Goal: Complete application form: Complete application form

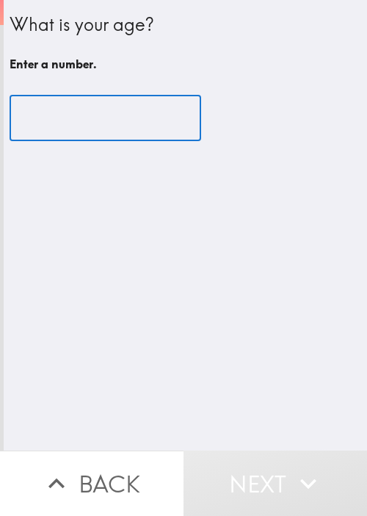
click at [107, 121] on input "number" at bounding box center [106, 119] width 192 height 46
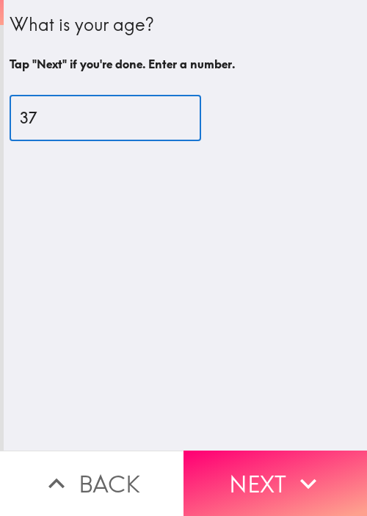
type input "37"
click at [270, 450] on button "Next" at bounding box center [276, 482] width 184 height 65
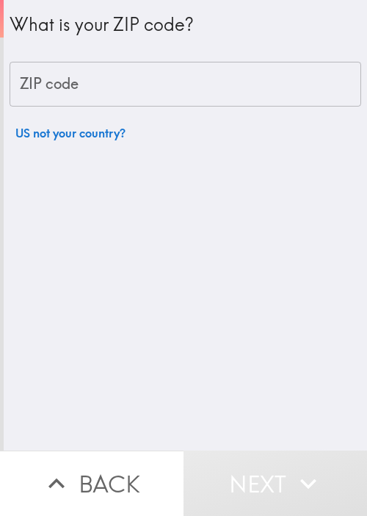
click at [134, 258] on div "What is your ZIP code? ZIP code ZIP code US not your country?" at bounding box center [186, 225] width 364 height 450
click at [204, 101] on input "ZIP code" at bounding box center [186, 85] width 352 height 46
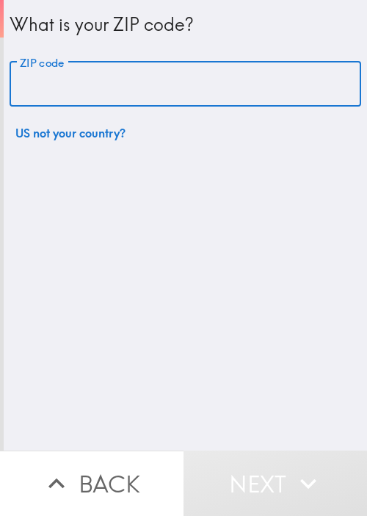
paste input "33621"
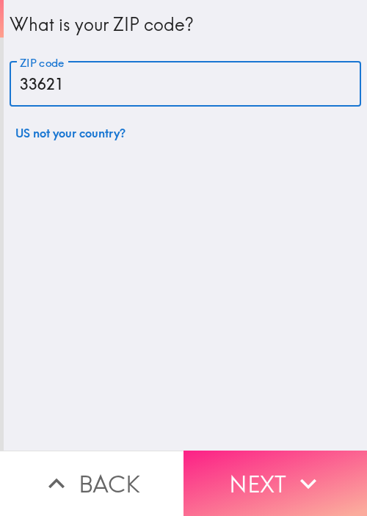
type input "33621"
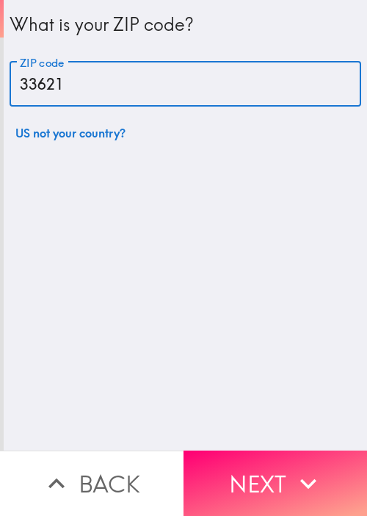
drag, startPoint x: 266, startPoint y: 468, endPoint x: 261, endPoint y: 366, distance: 102.3
click at [267, 467] on button "Next" at bounding box center [276, 482] width 184 height 65
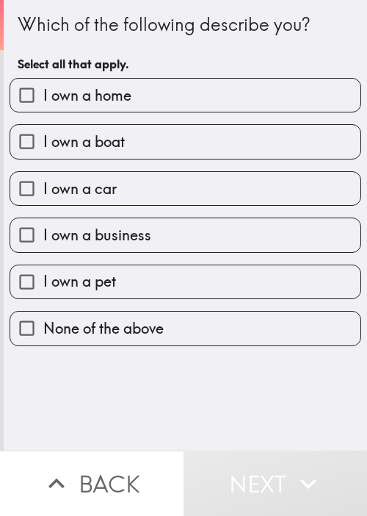
click at [284, 59] on h6 "Select all that apply." at bounding box center [186, 64] width 336 height 16
click at [153, 87] on label "I own a home" at bounding box center [185, 95] width 351 height 33
click at [43, 87] on input "I own a home" at bounding box center [26, 95] width 33 height 33
checkbox input "true"
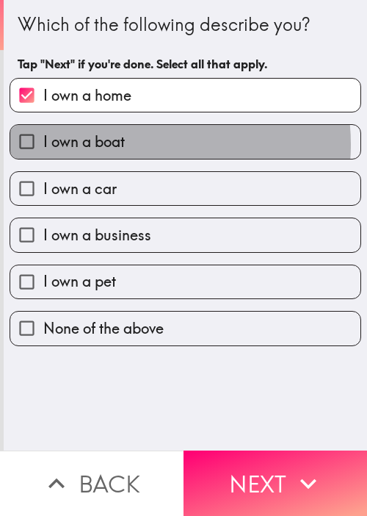
drag, startPoint x: 140, startPoint y: 144, endPoint x: 134, endPoint y: 219, distance: 75.1
click at [140, 145] on label "I own a boat" at bounding box center [185, 141] width 351 height 33
click at [43, 145] on input "I own a boat" at bounding box center [26, 141] width 33 height 33
checkbox input "true"
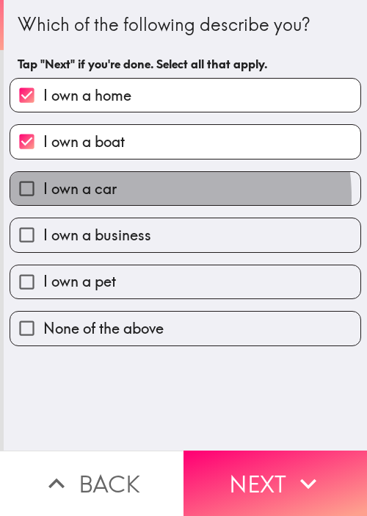
click at [157, 196] on label "I own a car" at bounding box center [185, 188] width 351 height 33
click at [43, 196] on input "I own a car" at bounding box center [26, 188] width 33 height 33
checkbox input "true"
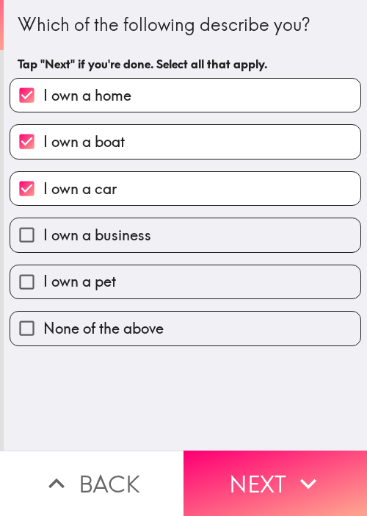
click at [140, 253] on div "I own a pet" at bounding box center [180, 276] width 364 height 46
click at [173, 243] on label "I own a business" at bounding box center [185, 234] width 351 height 33
click at [43, 243] on input "I own a business" at bounding box center [26, 234] width 33 height 33
checkbox input "true"
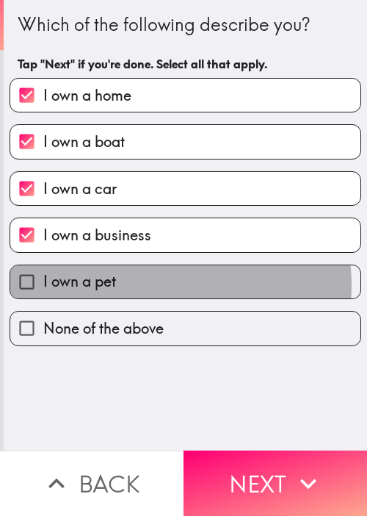
click at [153, 284] on label "I own a pet" at bounding box center [185, 281] width 351 height 33
click at [43, 284] on input "I own a pet" at bounding box center [26, 281] width 33 height 33
checkbox input "true"
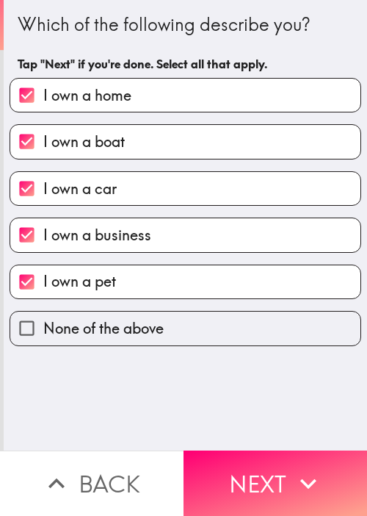
click at [260, 451] on button "Next" at bounding box center [276, 482] width 184 height 65
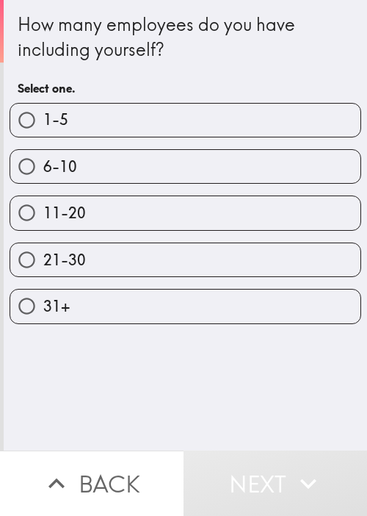
drag, startPoint x: 326, startPoint y: 387, endPoint x: 324, endPoint y: 378, distance: 8.4
click at [326, 387] on div "How many employees do you have including yourself? Select one. 1-5 6-10 11-20 2…" at bounding box center [186, 225] width 364 height 450
click at [128, 189] on div "11-20" at bounding box center [180, 207] width 364 height 46
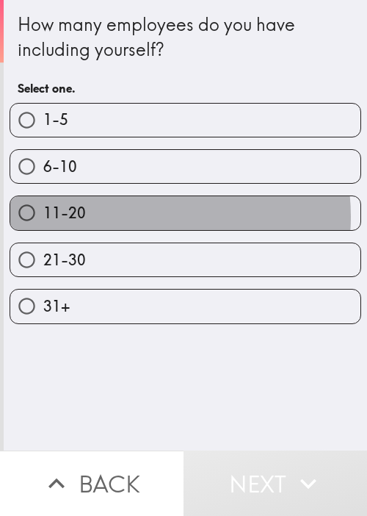
click at [136, 215] on label "11-20" at bounding box center [185, 212] width 351 height 33
click at [43, 215] on input "11-20" at bounding box center [26, 212] width 33 height 33
radio input "true"
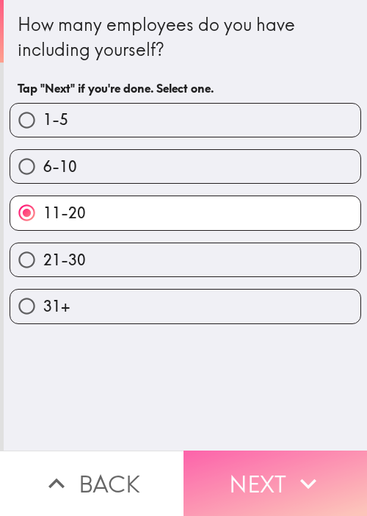
click at [258, 450] on button "Next" at bounding box center [276, 482] width 184 height 65
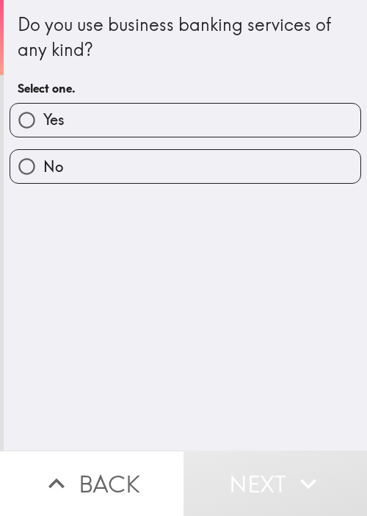
click at [242, 351] on div "Do you use business banking services of any kind? Select one. Yes No" at bounding box center [186, 225] width 364 height 450
drag, startPoint x: 105, startPoint y: 113, endPoint x: 170, endPoint y: 213, distance: 119.0
click at [106, 113] on label "Yes" at bounding box center [185, 120] width 351 height 33
click at [43, 113] on input "Yes" at bounding box center [26, 120] width 33 height 33
radio input "true"
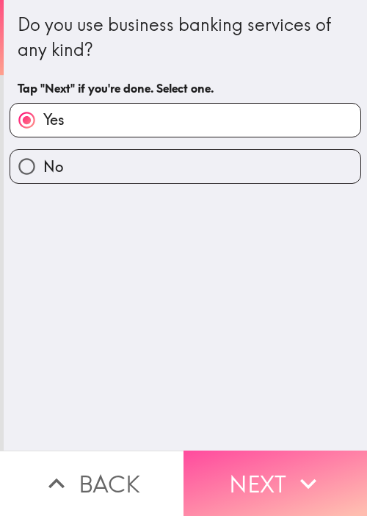
drag, startPoint x: 244, startPoint y: 447, endPoint x: 290, endPoint y: 421, distance: 53.3
click at [245, 450] on button "Next" at bounding box center [276, 482] width 184 height 65
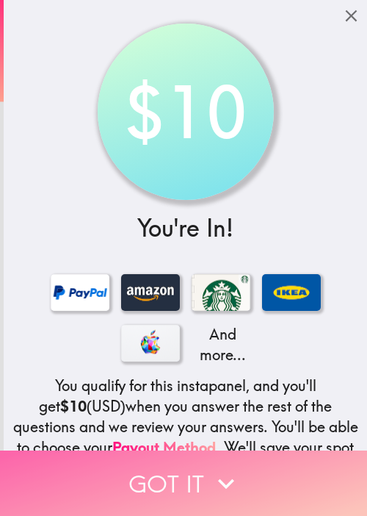
click at [129, 451] on button "Got it" at bounding box center [183, 482] width 367 height 65
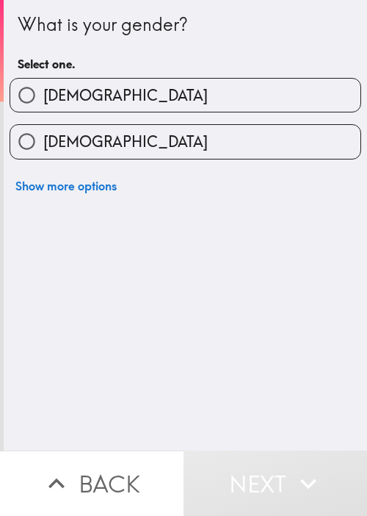
drag, startPoint x: 82, startPoint y: 265, endPoint x: 226, endPoint y: 58, distance: 252.3
click at [82, 265] on div "What is your gender? Select one. [DEMOGRAPHIC_DATA] [DEMOGRAPHIC_DATA] Show mor…" at bounding box center [186, 225] width 364 height 450
drag, startPoint x: 41, startPoint y: 239, endPoint x: 109, endPoint y: 109, distance: 146.6
click at [42, 239] on div "What is your gender? Select one. [DEMOGRAPHIC_DATA] [DEMOGRAPHIC_DATA] Show mor…" at bounding box center [186, 225] width 364 height 450
click at [145, 141] on label "[DEMOGRAPHIC_DATA]" at bounding box center [185, 141] width 351 height 33
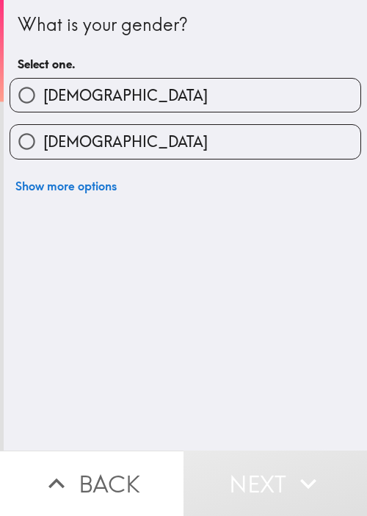
click at [43, 141] on input "[DEMOGRAPHIC_DATA]" at bounding box center [26, 141] width 33 height 33
radio input "true"
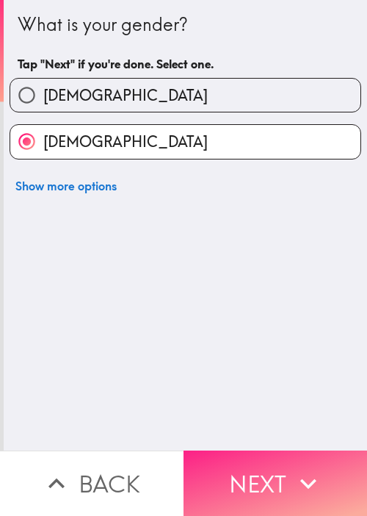
drag, startPoint x: 323, startPoint y: 484, endPoint x: 347, endPoint y: 471, distance: 27.0
click at [323, 484] on button "Next" at bounding box center [276, 482] width 184 height 65
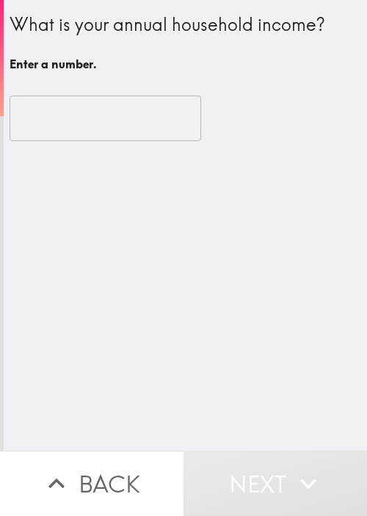
click at [32, 120] on input "number" at bounding box center [106, 119] width 192 height 46
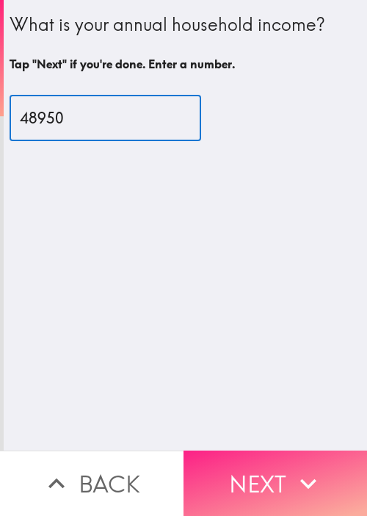
type input "48950"
click at [256, 455] on button "Next" at bounding box center [276, 482] width 184 height 65
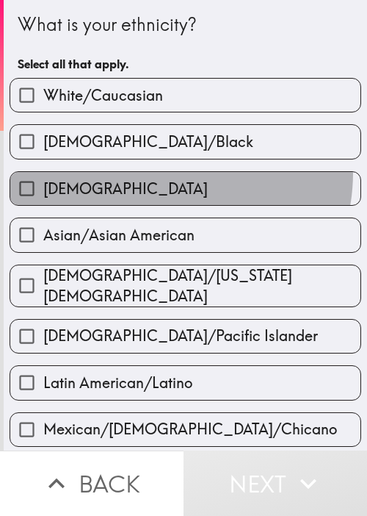
click at [156, 172] on label "[DEMOGRAPHIC_DATA]" at bounding box center [185, 188] width 351 height 33
click at [43, 172] on input "[DEMOGRAPHIC_DATA]" at bounding box center [26, 188] width 33 height 33
checkbox input "true"
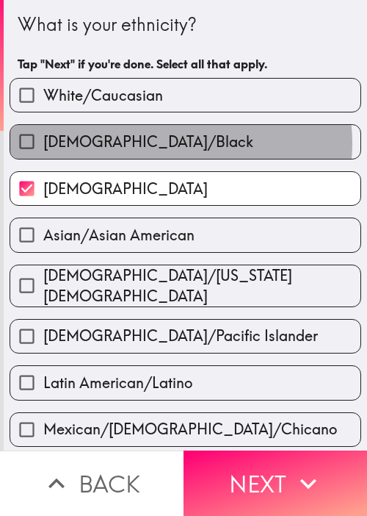
click at [175, 143] on span "[DEMOGRAPHIC_DATA]/Black" at bounding box center [148, 142] width 210 height 21
click at [43, 143] on input "[DEMOGRAPHIC_DATA]/Black" at bounding box center [26, 141] width 33 height 33
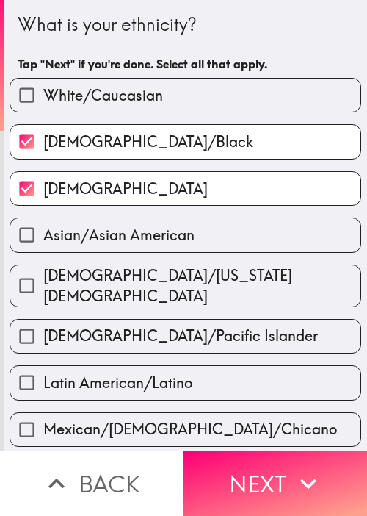
click at [162, 151] on span "[DEMOGRAPHIC_DATA]/Black" at bounding box center [148, 142] width 210 height 21
click at [43, 151] on input "[DEMOGRAPHIC_DATA]/Black" at bounding box center [26, 141] width 33 height 33
checkbox input "false"
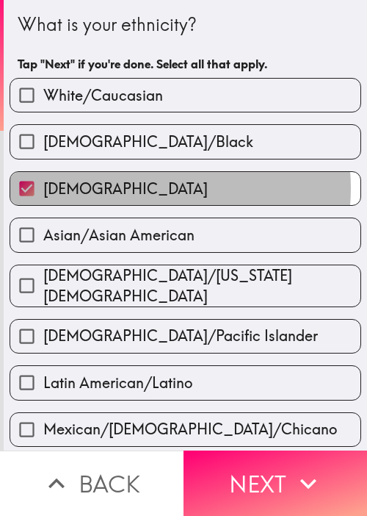
click at [135, 187] on label "[DEMOGRAPHIC_DATA]" at bounding box center [185, 188] width 351 height 33
click at [43, 187] on input "[DEMOGRAPHIC_DATA]" at bounding box center [26, 188] width 33 height 33
checkbox input "false"
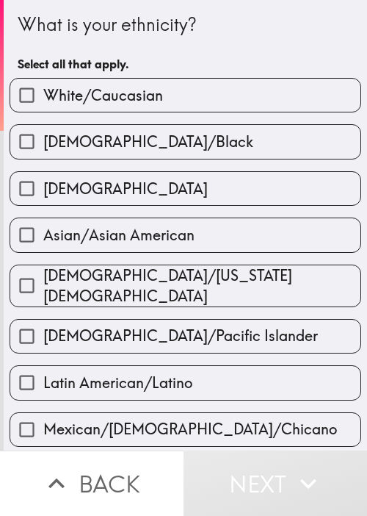
click at [186, 112] on label "White/Caucasian" at bounding box center [185, 95] width 351 height 33
click at [43, 112] on input "White/Caucasian" at bounding box center [26, 95] width 33 height 33
checkbox input "true"
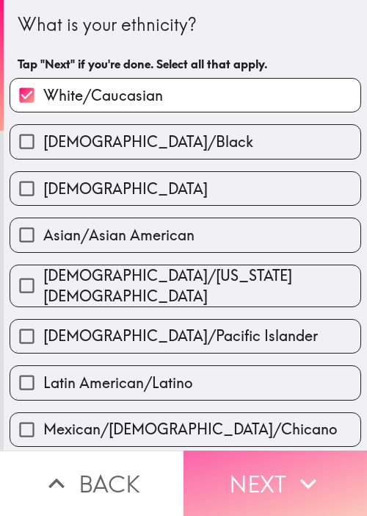
click at [273, 465] on button "Next" at bounding box center [276, 482] width 184 height 65
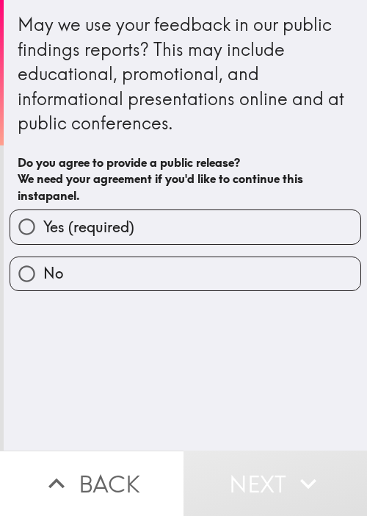
click at [29, 220] on input "Yes (required)" at bounding box center [26, 226] width 33 height 33
radio input "true"
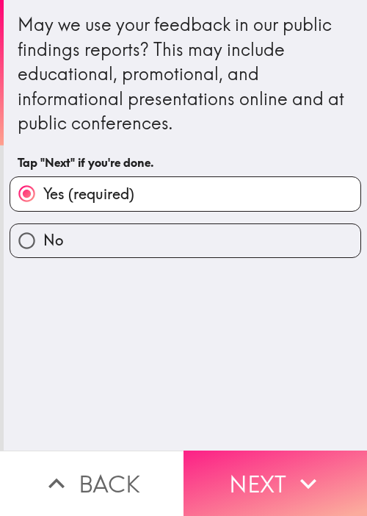
click at [255, 472] on button "Next" at bounding box center [276, 482] width 184 height 65
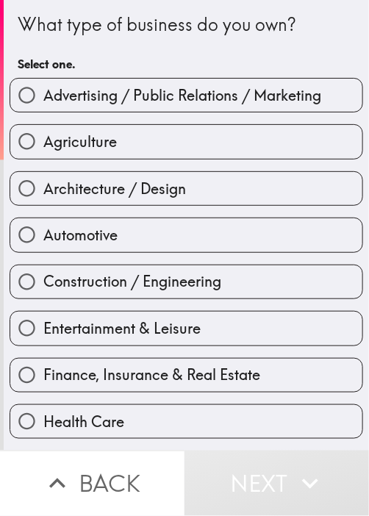
click at [339, 55] on div "What type of business do you own? Select one. Advertising / Public Relations / …" at bounding box center [186, 499] width 365 height 998
click at [191, 107] on label "Advertising / Public Relations / Marketing" at bounding box center [186, 95] width 352 height 33
click at [43, 107] on input "Advertising / Public Relations / Marketing" at bounding box center [26, 95] width 33 height 33
radio input "true"
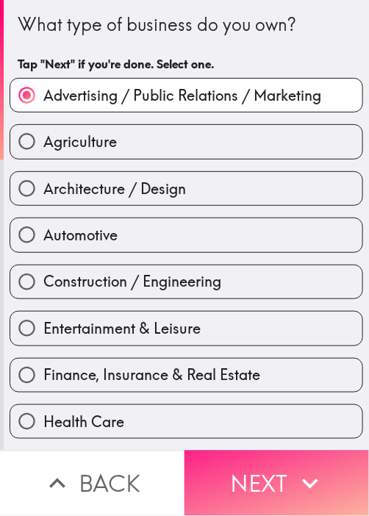
click at [267, 474] on button "Next" at bounding box center [276, 482] width 184 height 65
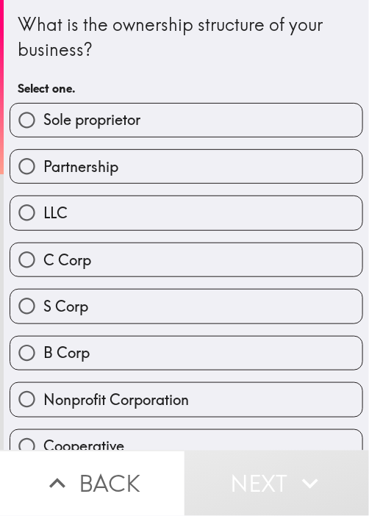
drag, startPoint x: 73, startPoint y: 75, endPoint x: 147, endPoint y: 29, distance: 87.5
click at [73, 75] on div "What is the ownership structure of your business? Select one." at bounding box center [186, 57] width 337 height 91
click at [248, 220] on label "LLC" at bounding box center [186, 212] width 352 height 33
click at [43, 220] on input "LLC" at bounding box center [26, 212] width 33 height 33
radio input "true"
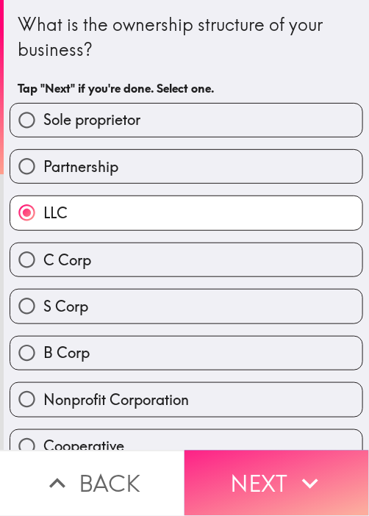
click at [211, 472] on button "Next" at bounding box center [276, 482] width 184 height 65
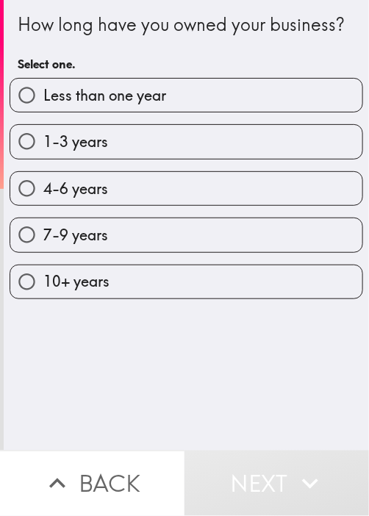
click at [242, 390] on div "How long have you owned your business? Select one. Less than one year 1-3 years…" at bounding box center [186, 225] width 365 height 450
click at [270, 414] on div "How long have you owned your business? Select one. Less than one year 1-3 years…" at bounding box center [186, 225] width 365 height 450
click at [254, 219] on label "7-9 years" at bounding box center [186, 234] width 352 height 33
click at [43, 219] on input "7-9 years" at bounding box center [26, 234] width 33 height 33
radio input "true"
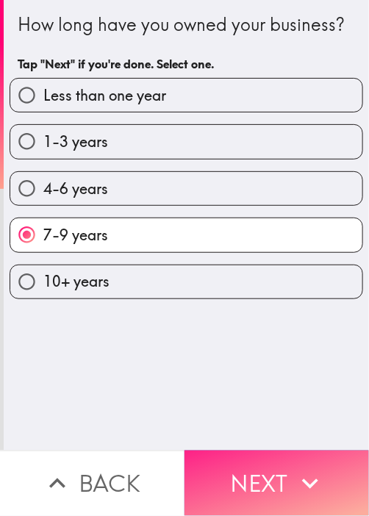
drag, startPoint x: 238, startPoint y: 471, endPoint x: 336, endPoint y: 459, distance: 98.5
click at [239, 471] on button "Next" at bounding box center [276, 482] width 184 height 65
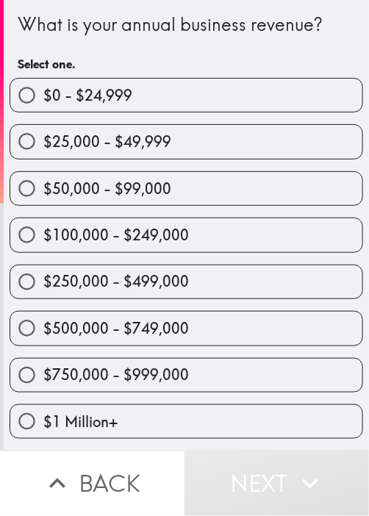
click at [238, 320] on label "$500,000 - $749,000" at bounding box center [186, 328] width 352 height 33
click at [43, 320] on input "$500,000 - $749,000" at bounding box center [26, 328] width 33 height 33
radio input "true"
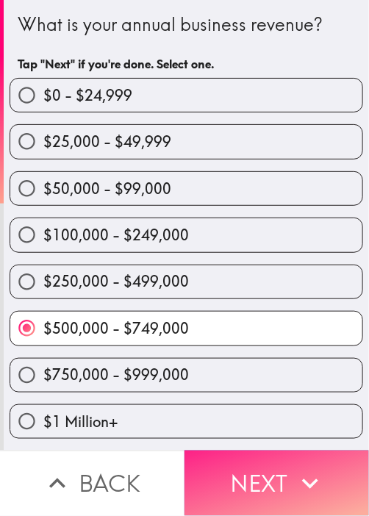
click at [267, 471] on button "Next" at bounding box center [276, 482] width 184 height 65
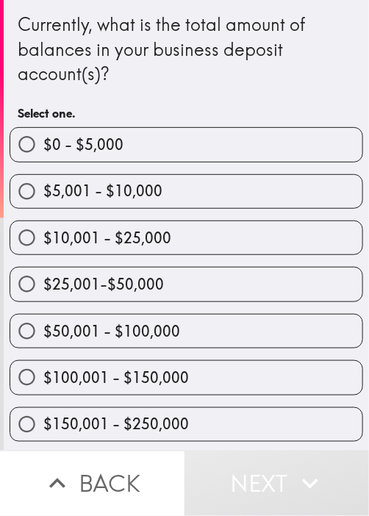
click at [243, 267] on div "$25,001-$50,000" at bounding box center [186, 284] width 353 height 35
click at [269, 228] on label "$10,001 - $25,000" at bounding box center [186, 237] width 352 height 33
click at [43, 228] on input "$10,001 - $25,000" at bounding box center [26, 237] width 33 height 33
radio input "true"
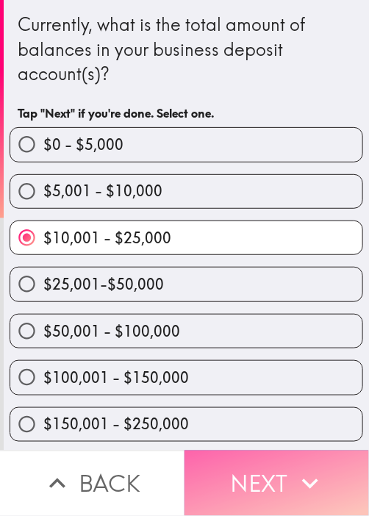
click at [273, 486] on button "Next" at bounding box center [276, 482] width 184 height 65
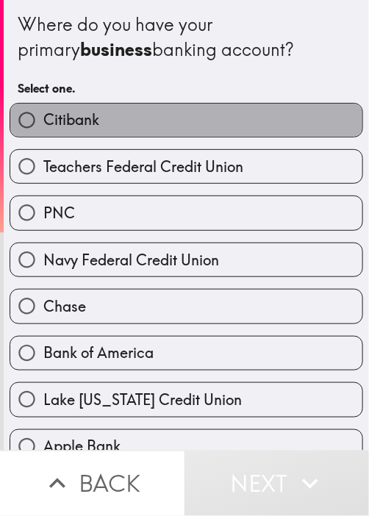
click at [221, 104] on label "Citibank" at bounding box center [186, 120] width 352 height 33
click at [43, 104] on input "Citibank" at bounding box center [26, 120] width 33 height 33
radio input "true"
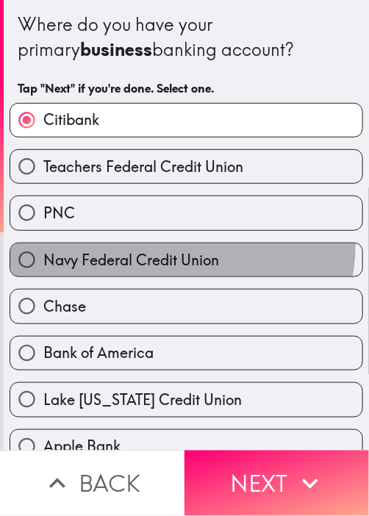
click at [173, 243] on label "Navy Federal Credit Union" at bounding box center [186, 259] width 352 height 33
click at [43, 243] on input "Navy Federal Credit Union" at bounding box center [26, 259] width 33 height 33
radio input "true"
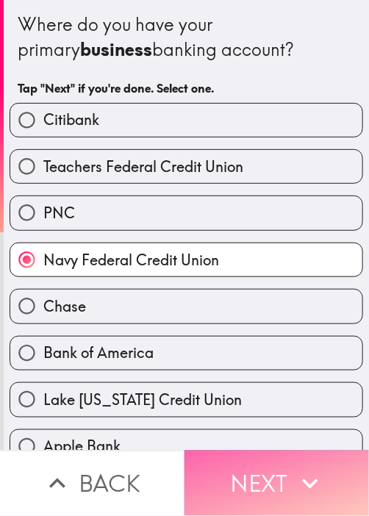
click at [244, 451] on button "Next" at bounding box center [276, 482] width 184 height 65
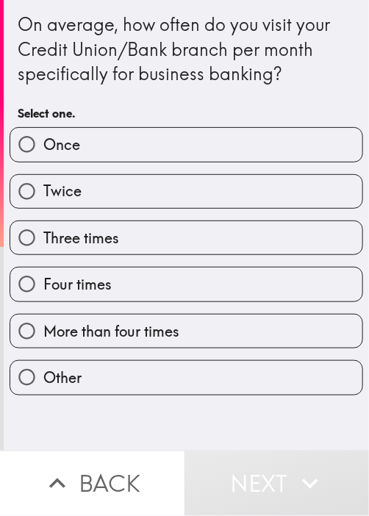
click at [147, 255] on div "Four times" at bounding box center [180, 278] width 365 height 46
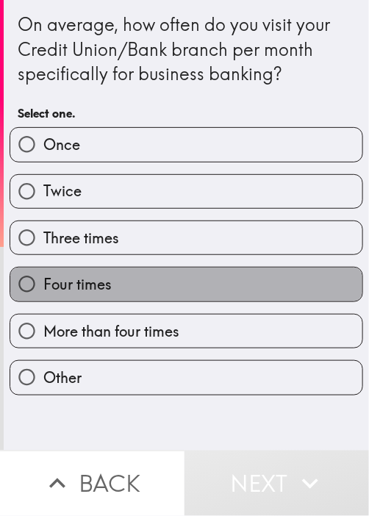
click at [187, 284] on label "Four times" at bounding box center [186, 283] width 352 height 33
click at [43, 284] on input "Four times" at bounding box center [26, 283] width 33 height 33
radio input "true"
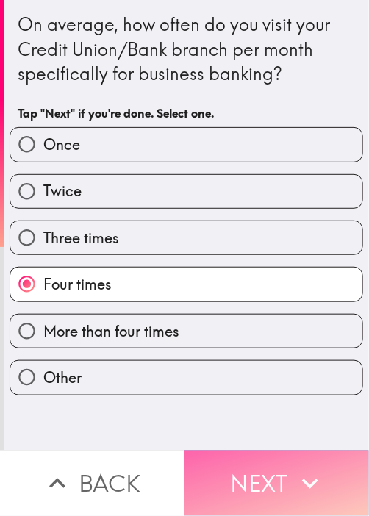
drag, startPoint x: 257, startPoint y: 459, endPoint x: 358, endPoint y: 353, distance: 146.0
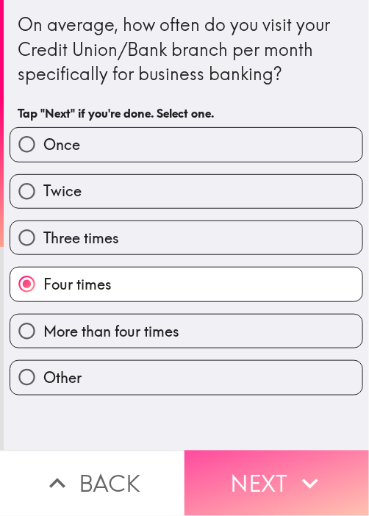
click at [258, 459] on button "Next" at bounding box center [276, 482] width 184 height 65
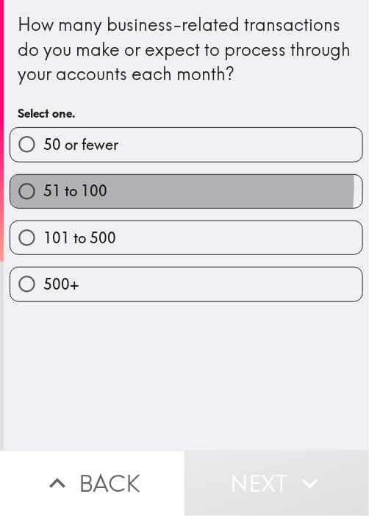
click at [144, 186] on label "51 to 100" at bounding box center [186, 191] width 352 height 33
click at [43, 186] on input "51 to 100" at bounding box center [26, 191] width 33 height 33
radio input "true"
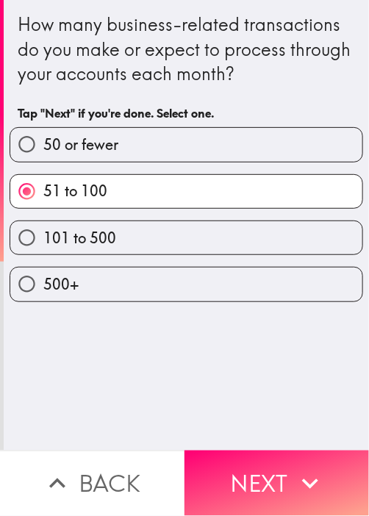
drag, startPoint x: 256, startPoint y: 477, endPoint x: 367, endPoint y: 363, distance: 159.0
click at [257, 477] on button "Next" at bounding box center [276, 482] width 184 height 65
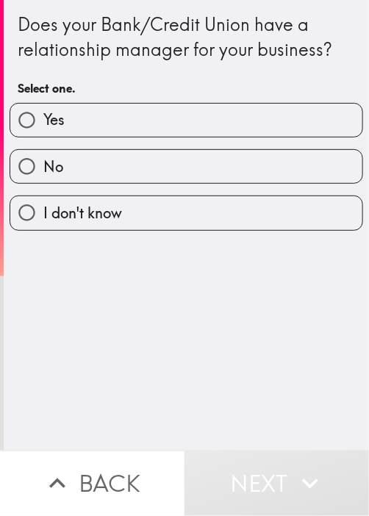
click at [224, 154] on label "No" at bounding box center [186, 166] width 352 height 33
click at [43, 154] on input "No" at bounding box center [26, 166] width 33 height 33
radio input "true"
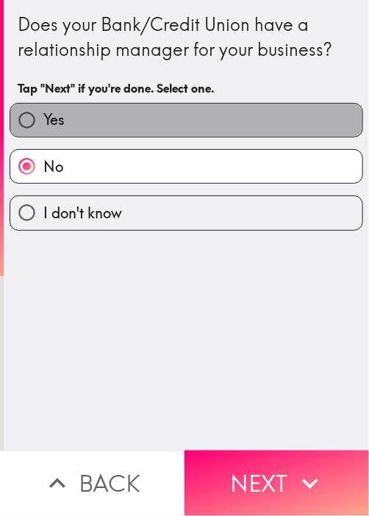
drag, startPoint x: 224, startPoint y: 124, endPoint x: 242, endPoint y: 163, distance: 42.8
click at [224, 124] on label "Yes" at bounding box center [186, 120] width 352 height 33
click at [43, 124] on input "Yes" at bounding box center [26, 120] width 33 height 33
radio input "true"
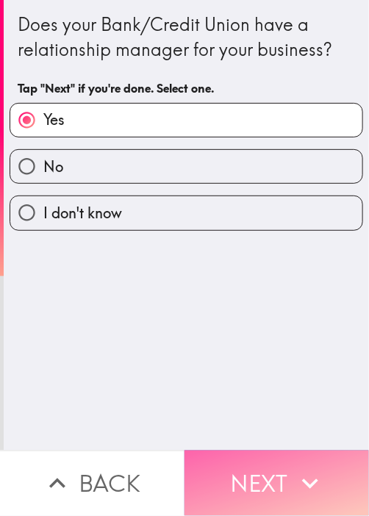
click at [302, 478] on icon "button" at bounding box center [310, 483] width 32 height 32
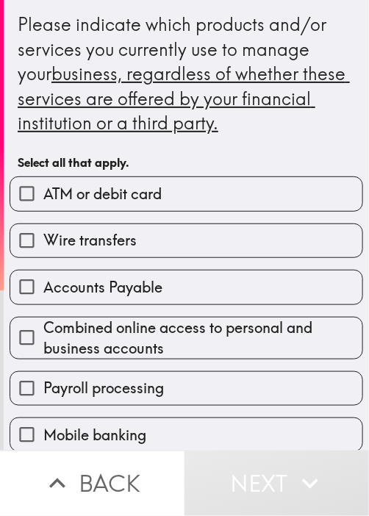
click at [129, 317] on div "Combined online access to personal and business accounts" at bounding box center [186, 338] width 353 height 43
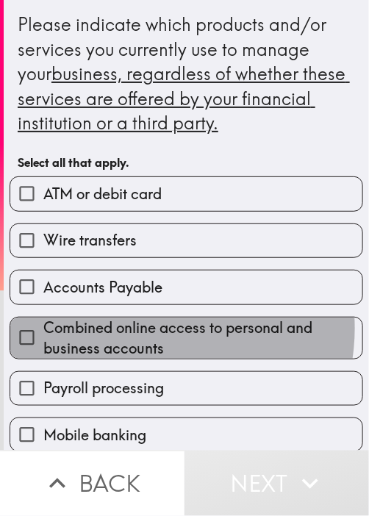
click at [145, 327] on span "Combined online access to personal and business accounts" at bounding box center [202, 337] width 319 height 41
click at [43, 327] on input "Combined online access to personal and business accounts" at bounding box center [26, 337] width 33 height 33
checkbox input "true"
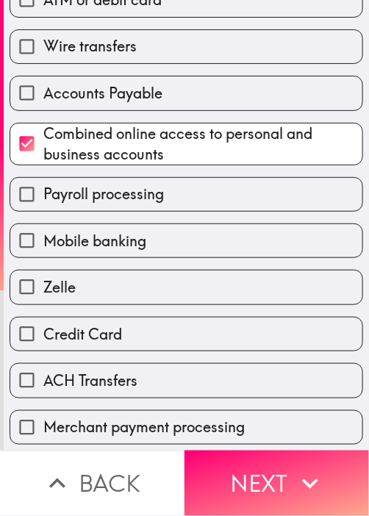
scroll to position [220, 0]
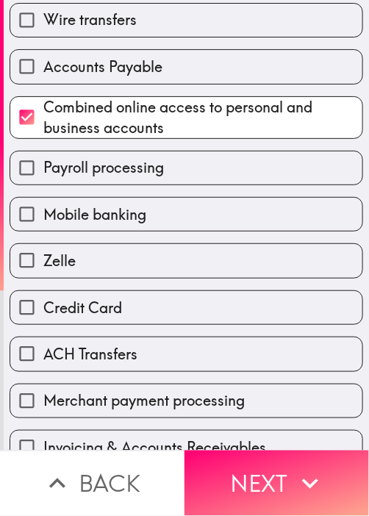
click at [119, 271] on label "Zelle" at bounding box center [186, 260] width 352 height 33
click at [43, 271] on input "Zelle" at bounding box center [26, 260] width 33 height 33
checkbox input "true"
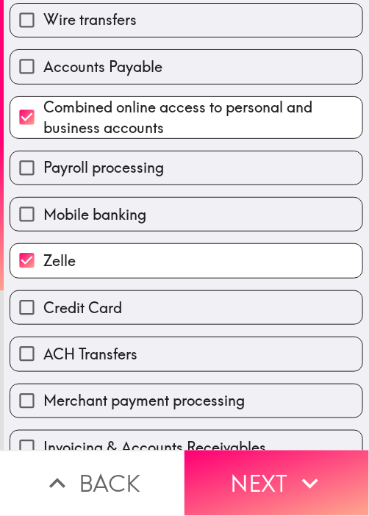
click at [145, 328] on div "ACH Transfers" at bounding box center [180, 348] width 365 height 46
click at [151, 312] on label "Credit Card" at bounding box center [186, 307] width 352 height 33
click at [43, 312] on input "Credit Card" at bounding box center [26, 307] width 33 height 33
checkbox input "true"
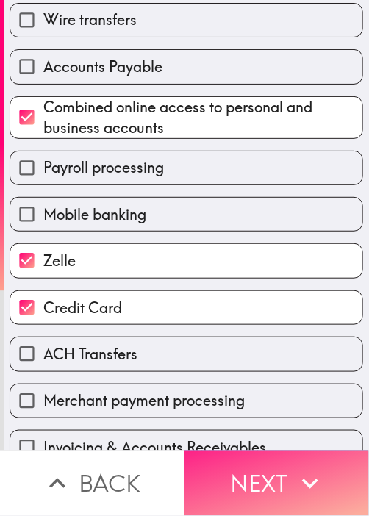
click at [276, 464] on button "Next" at bounding box center [276, 482] width 184 height 65
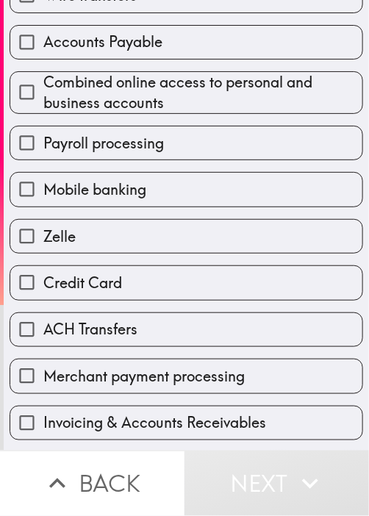
click at [272, 209] on div "Zelle" at bounding box center [180, 230] width 365 height 46
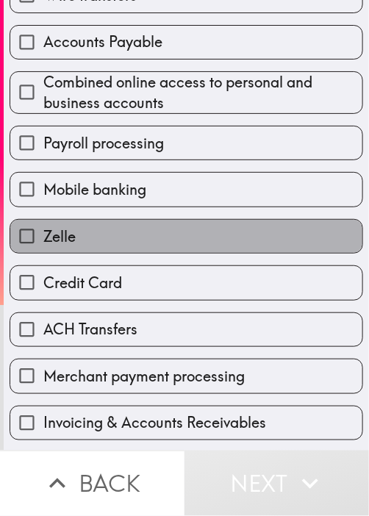
click at [231, 224] on label "Zelle" at bounding box center [186, 236] width 352 height 33
click at [43, 224] on input "Zelle" at bounding box center [26, 236] width 33 height 33
checkbox input "true"
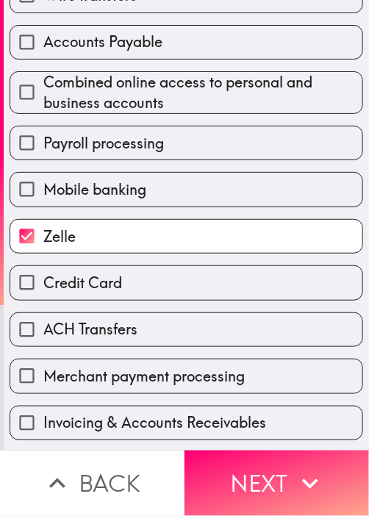
click at [184, 313] on label "ACH Transfers" at bounding box center [186, 329] width 352 height 33
click at [43, 313] on input "ACH Transfers" at bounding box center [26, 329] width 33 height 33
checkbox input "true"
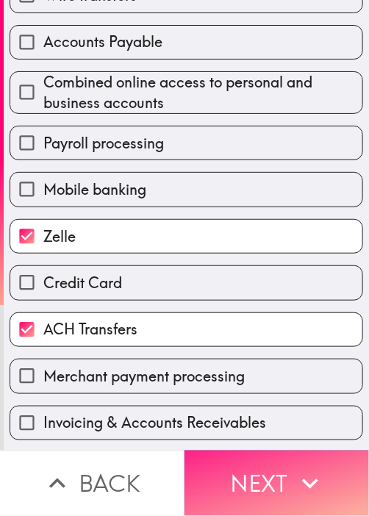
click at [259, 465] on button "Next" at bounding box center [276, 482] width 184 height 65
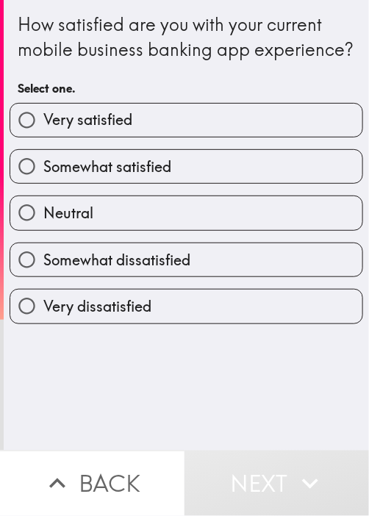
click at [89, 177] on span "Somewhat satisfied" at bounding box center [107, 167] width 128 height 21
click at [43, 183] on input "Somewhat satisfied" at bounding box center [26, 166] width 33 height 33
radio input "true"
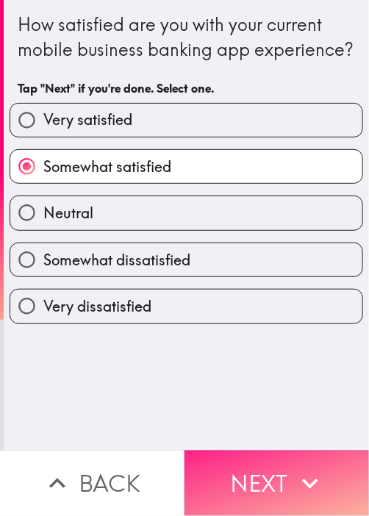
click at [238, 473] on button "Next" at bounding box center [276, 482] width 184 height 65
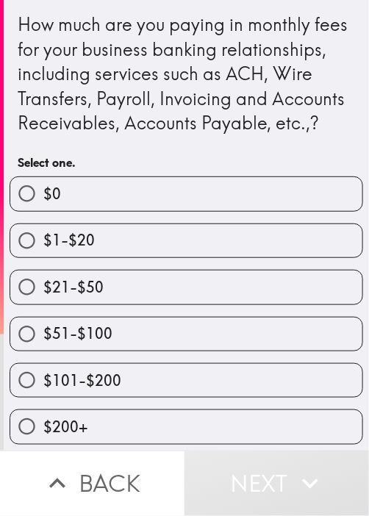
click at [29, 303] on input "$21-$50" at bounding box center [26, 286] width 33 height 33
radio input "true"
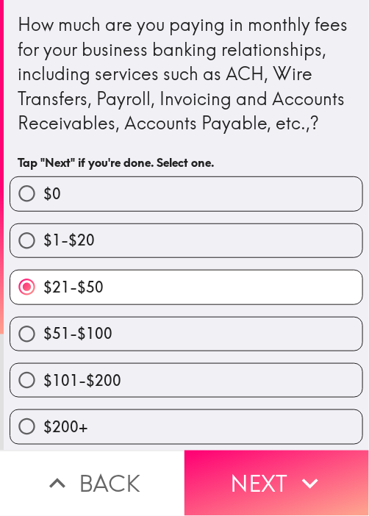
drag, startPoint x: 303, startPoint y: 459, endPoint x: 367, endPoint y: 429, distance: 71.3
click at [303, 467] on icon "button" at bounding box center [310, 483] width 32 height 32
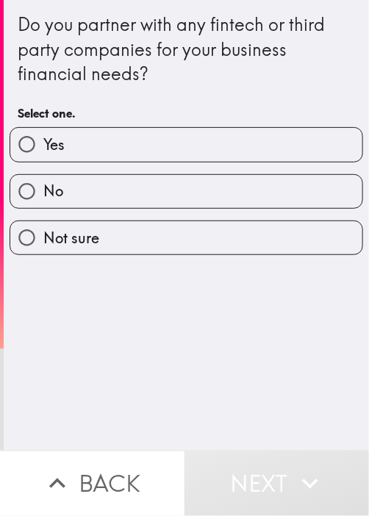
click at [68, 147] on label "Yes" at bounding box center [186, 144] width 352 height 33
click at [43, 147] on input "Yes" at bounding box center [26, 144] width 33 height 33
radio input "true"
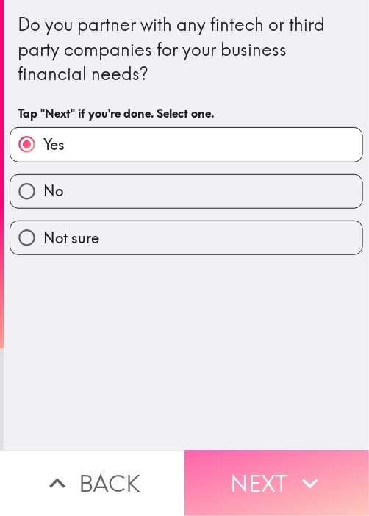
click at [255, 457] on button "Next" at bounding box center [276, 482] width 184 height 65
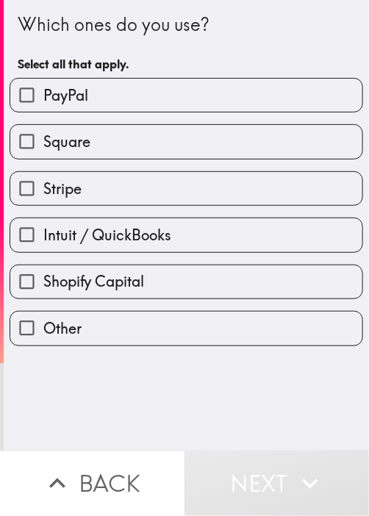
click at [176, 152] on label "Square" at bounding box center [186, 141] width 352 height 33
click at [43, 152] on input "Square" at bounding box center [26, 141] width 33 height 33
checkbox input "true"
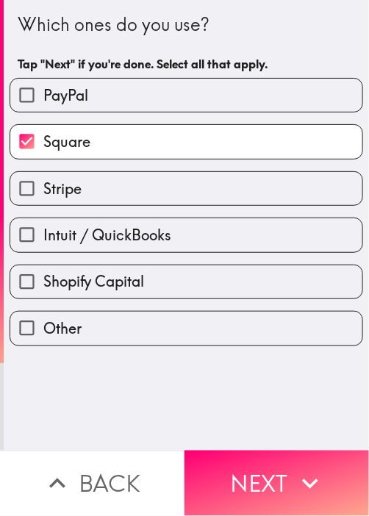
click at [185, 99] on label "PayPal" at bounding box center [186, 95] width 352 height 33
click at [43, 99] on input "PayPal" at bounding box center [26, 95] width 33 height 33
checkbox input "true"
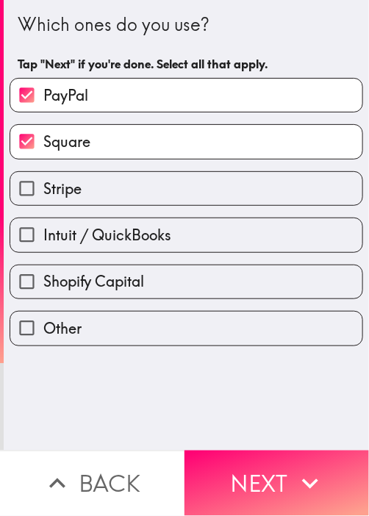
click at [162, 286] on label "Shopify Capital" at bounding box center [186, 281] width 352 height 33
click at [43, 286] on input "Shopify Capital" at bounding box center [26, 281] width 33 height 33
checkbox input "true"
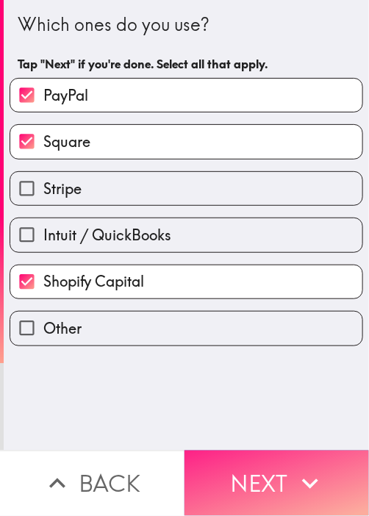
click at [265, 463] on button "Next" at bounding box center [276, 482] width 184 height 65
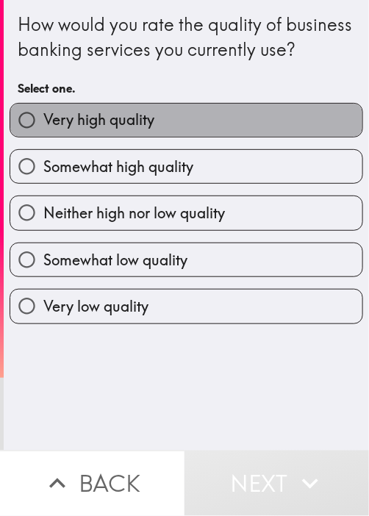
click at [316, 131] on label "Very high quality" at bounding box center [186, 120] width 352 height 33
click at [43, 131] on input "Very high quality" at bounding box center [26, 120] width 33 height 33
radio input "true"
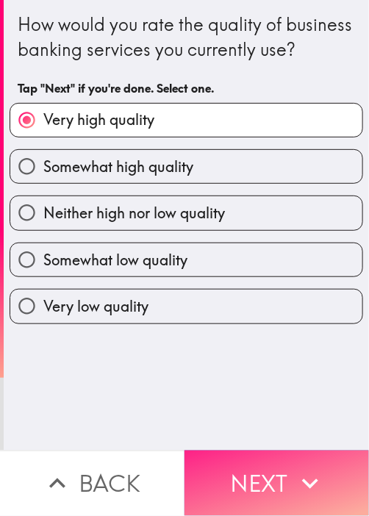
click at [209, 471] on button "Next" at bounding box center [276, 482] width 184 height 65
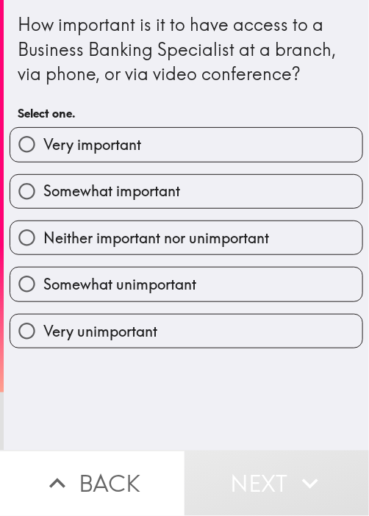
drag, startPoint x: 234, startPoint y: 177, endPoint x: 244, endPoint y: 181, distance: 10.2
click at [235, 177] on label "Somewhat important" at bounding box center [186, 191] width 352 height 33
click at [43, 177] on input "Somewhat important" at bounding box center [26, 191] width 33 height 33
radio input "true"
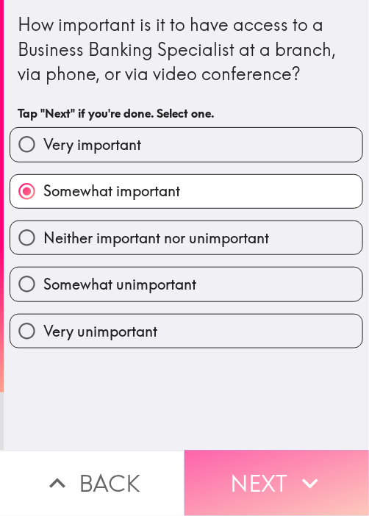
click at [231, 453] on button "Next" at bounding box center [276, 482] width 184 height 65
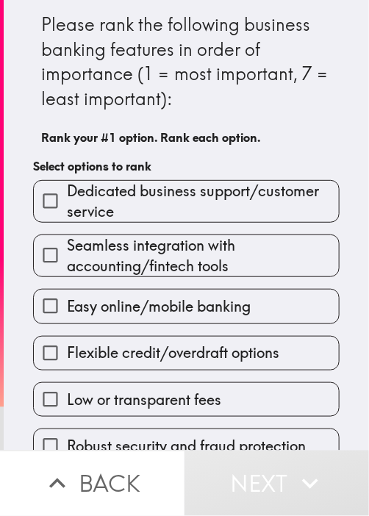
click at [270, 287] on div "Easy online/mobile banking" at bounding box center [180, 300] width 318 height 46
click at [218, 303] on span "Easy online/mobile banking" at bounding box center [159, 306] width 184 height 21
click at [67, 303] on input "Easy online/mobile banking" at bounding box center [50, 306] width 33 height 33
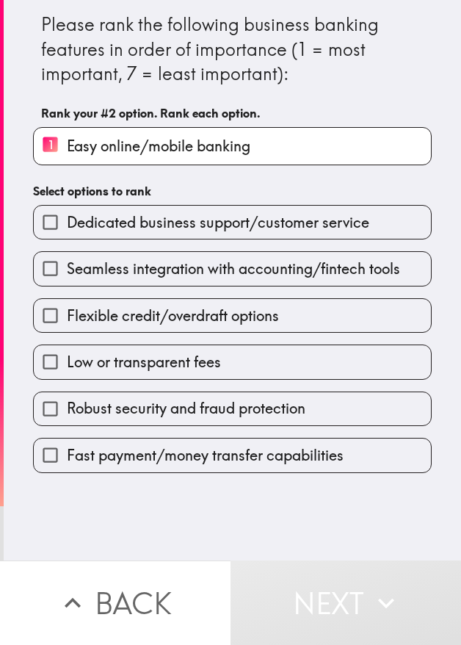
click at [285, 287] on div "Flexible credit/overdraft options" at bounding box center [226, 310] width 411 height 46
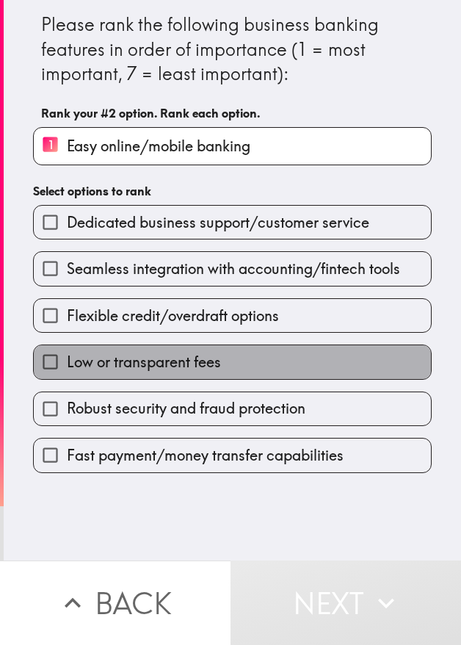
click at [235, 364] on label "Low or transparent fees" at bounding box center [233, 361] width 398 height 33
click at [67, 364] on input "Low or transparent fees" at bounding box center [50, 361] width 33 height 33
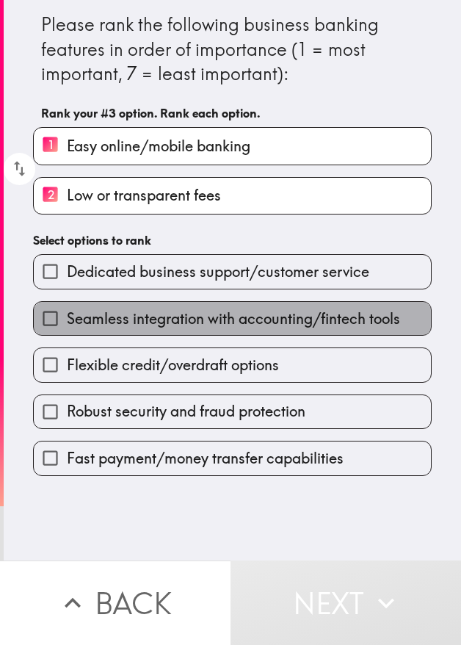
click at [237, 328] on span "Seamless integration with accounting/fintech tools" at bounding box center [234, 319] width 334 height 21
click at [67, 328] on input "Seamless integration with accounting/fintech tools" at bounding box center [50, 318] width 33 height 33
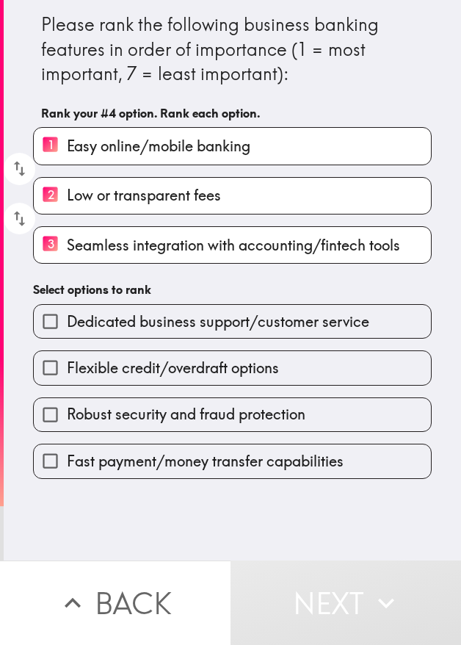
click at [186, 415] on span "Robust security and fraud protection" at bounding box center [186, 414] width 239 height 21
click at [67, 415] on input "Robust security and fraud protection" at bounding box center [50, 414] width 33 height 33
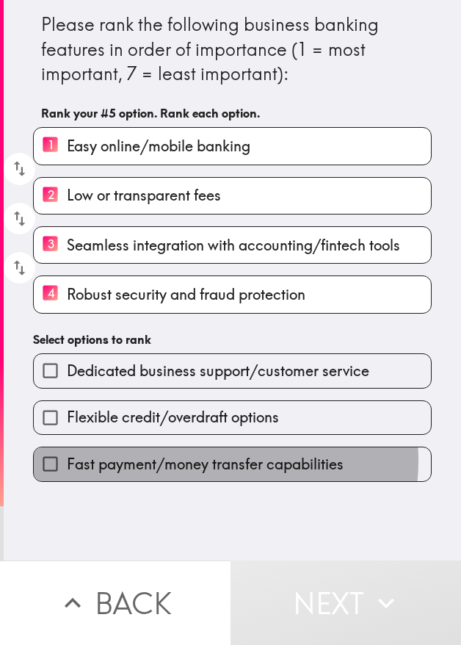
click at [190, 461] on span "Fast payment/money transfer capabilities" at bounding box center [205, 464] width 277 height 21
click at [67, 461] on input "Fast payment/money transfer capabilities" at bounding box center [50, 463] width 33 height 33
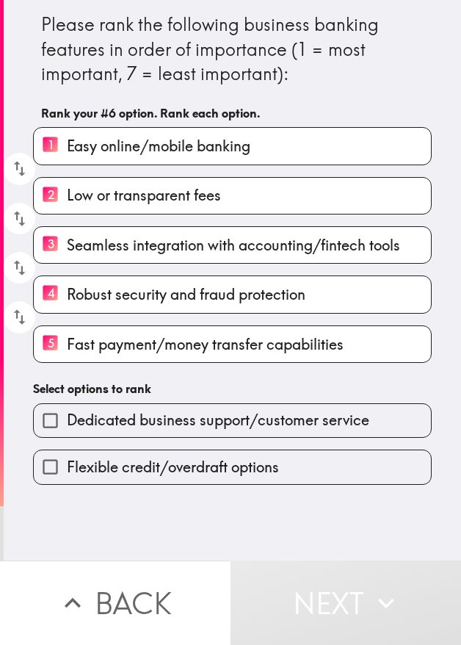
click at [209, 439] on div "Flexible credit/overdraft options" at bounding box center [226, 461] width 411 height 46
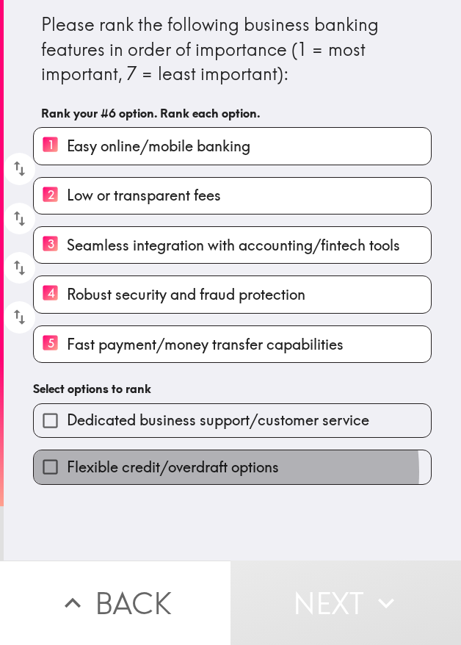
click at [212, 472] on span "Flexible credit/overdraft options" at bounding box center [173, 467] width 212 height 21
click at [67, 472] on input "Flexible credit/overdraft options" at bounding box center [50, 466] width 33 height 33
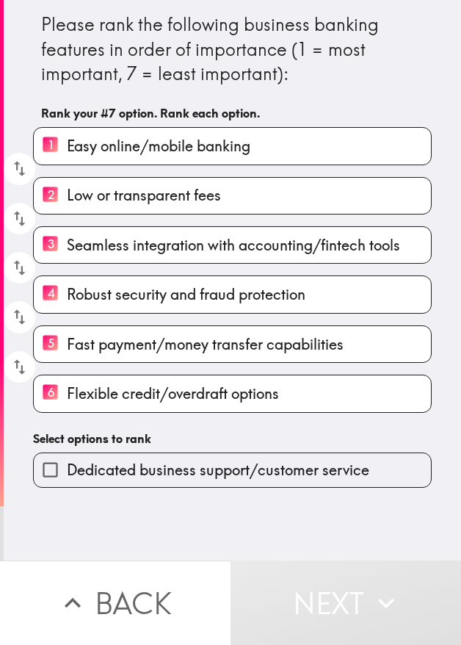
click at [252, 435] on h6 "Select options to rank" at bounding box center [232, 439] width 399 height 16
click at [237, 476] on span "Dedicated business support/customer service" at bounding box center [218, 470] width 303 height 21
click at [67, 476] on input "Dedicated business support/customer service" at bounding box center [50, 469] width 33 height 33
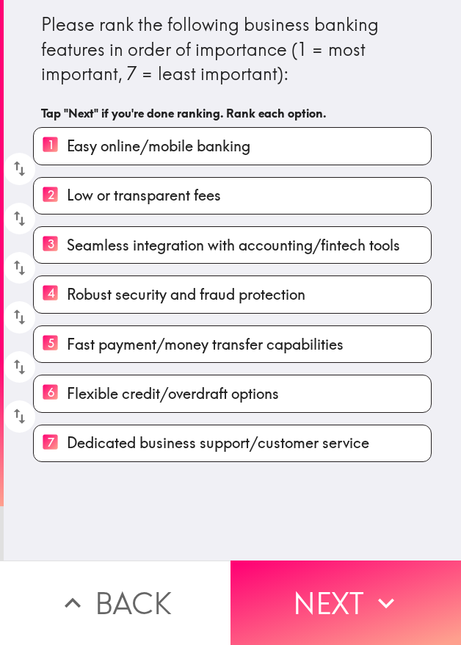
drag, startPoint x: 361, startPoint y: 589, endPoint x: 168, endPoint y: 528, distance: 202.4
click at [357, 515] on button "Next" at bounding box center [346, 603] width 231 height 85
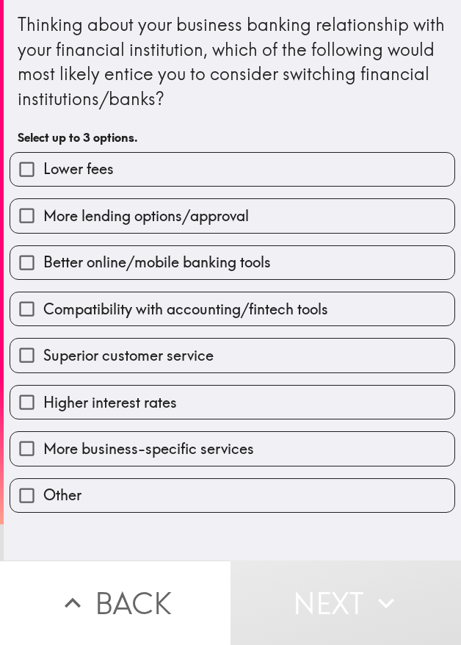
click at [291, 364] on label "Superior customer service" at bounding box center [232, 355] width 445 height 33
click at [43, 364] on input "Superior customer service" at bounding box center [26, 355] width 33 height 33
checkbox input "true"
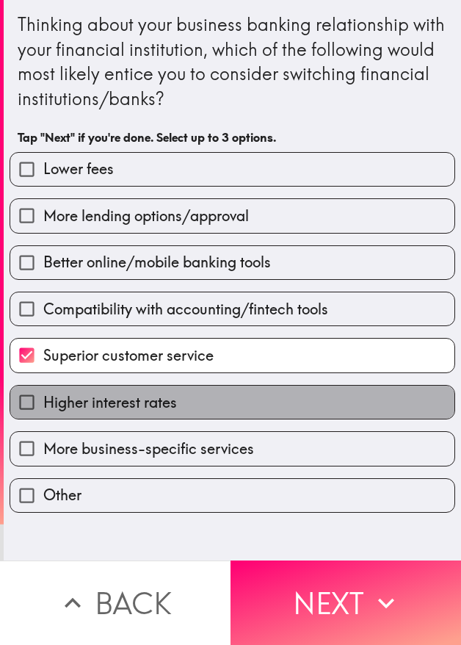
click at [281, 403] on label "Higher interest rates" at bounding box center [232, 402] width 445 height 33
click at [43, 403] on input "Higher interest rates" at bounding box center [26, 402] width 33 height 33
checkbox input "true"
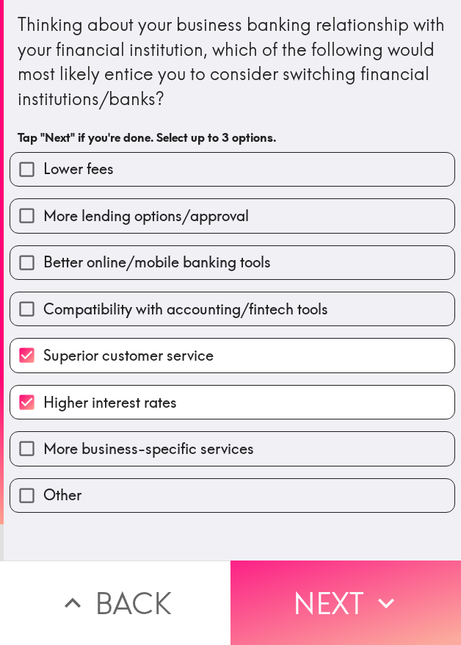
drag, startPoint x: 342, startPoint y: 578, endPoint x: 459, endPoint y: 470, distance: 159.2
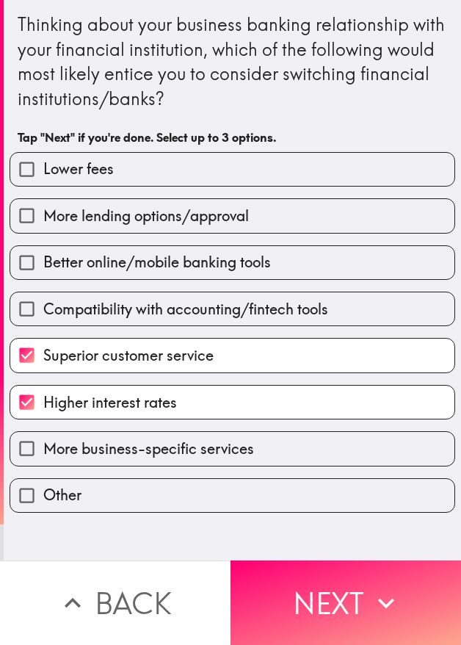
click at [342, 515] on button "Next" at bounding box center [346, 603] width 231 height 85
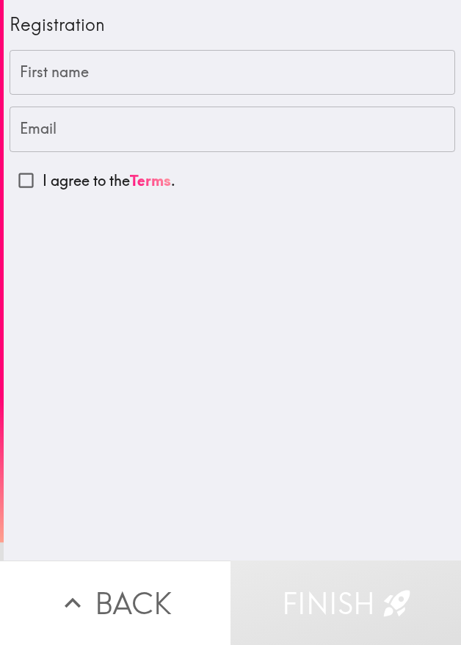
click at [285, 323] on div "Registration First name First name Email Email I agree to the Terms ." at bounding box center [233, 280] width 458 height 561
click at [182, 63] on input "First name" at bounding box center [233, 73] width 446 height 46
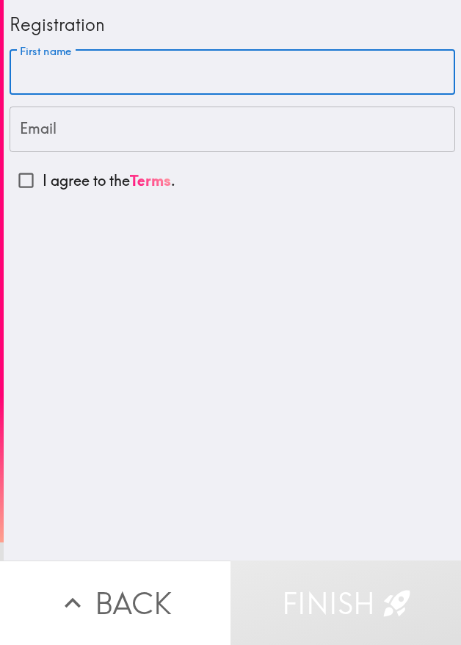
paste input "[PERSON_NAME]"
type input "[PERSON_NAME]"
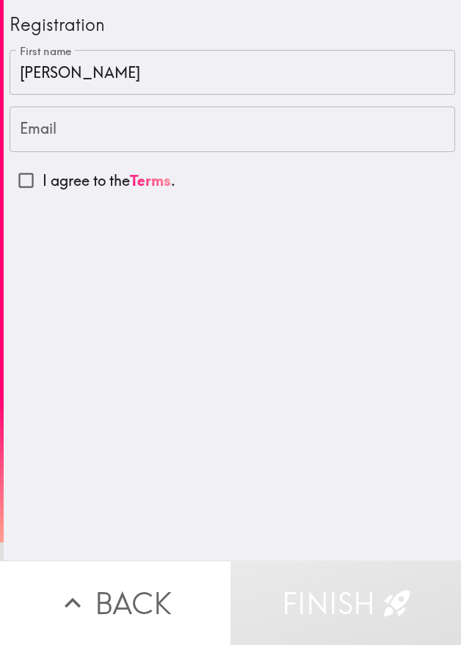
click at [129, 105] on div "First name [PERSON_NAME] First name Email Email I agree to the Terms ." at bounding box center [233, 124] width 446 height 148
paste input "[EMAIL_ADDRESS][DOMAIN_NAME]"
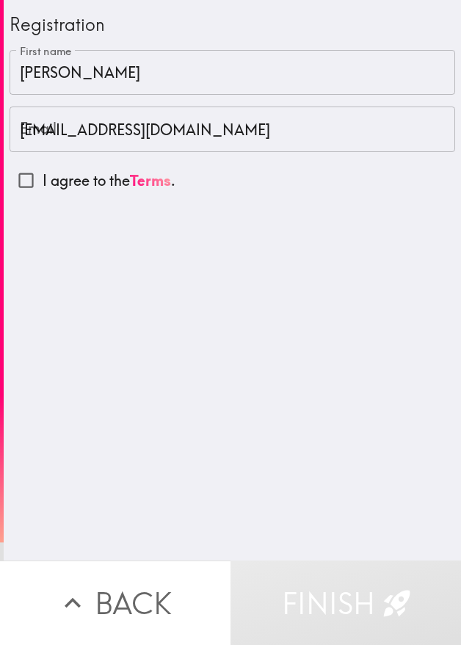
click at [122, 116] on input "[EMAIL_ADDRESS][DOMAIN_NAME]" at bounding box center [233, 130] width 446 height 46
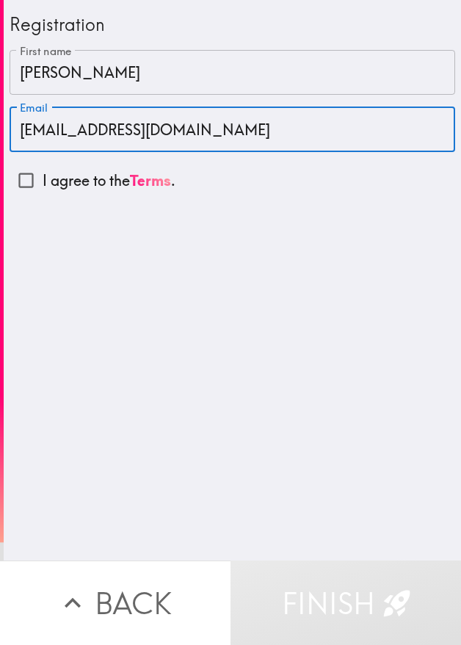
type input "[EMAIL_ADDRESS][DOMAIN_NAME]"
click at [23, 184] on input "I agree to the Terms ." at bounding box center [26, 180] width 33 height 33
checkbox input "true"
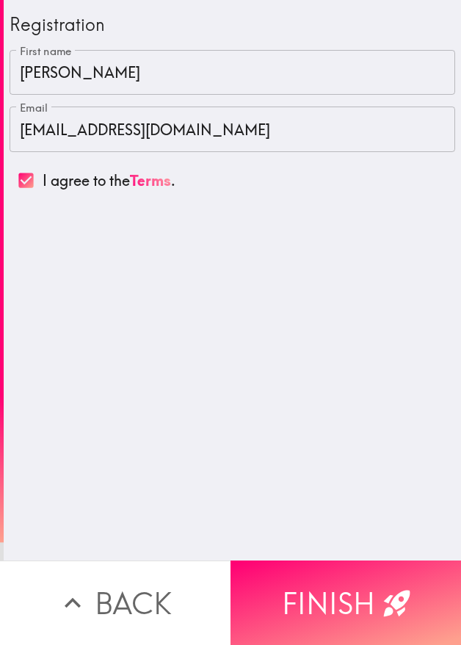
click at [342, 515] on button "Finish" at bounding box center [346, 603] width 231 height 85
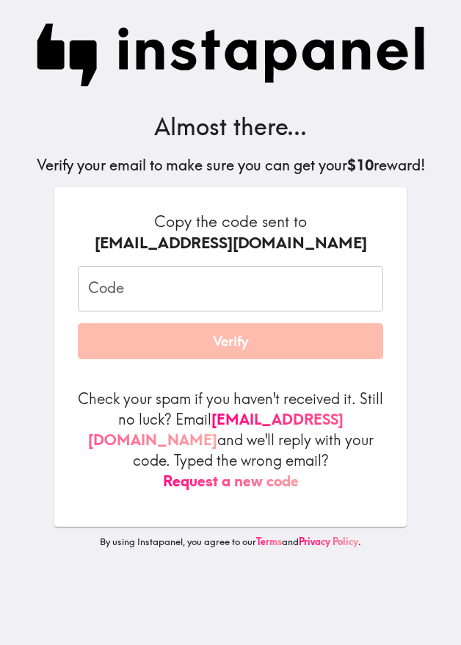
click at [234, 295] on input "Code" at bounding box center [231, 289] width 306 height 46
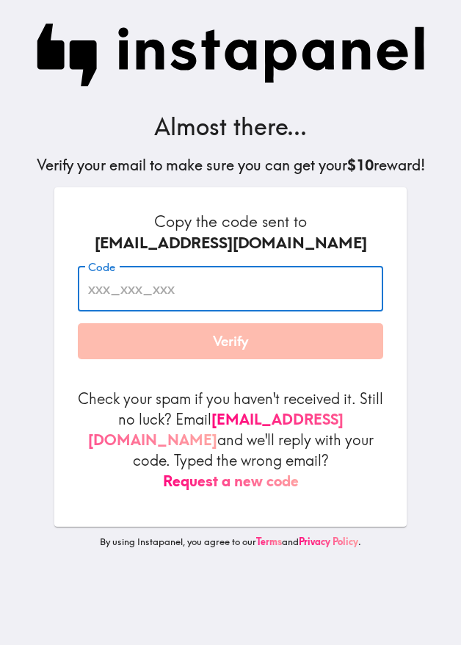
paste input "Jmi_9L6_8mt"
type input "Jmi_9L6_8mt"
click at [341, 199] on div "Copy the code sent to [EMAIL_ADDRESS][DOMAIN_NAME] Code Jmi_9L6_8mt Code Verify…" at bounding box center [230, 356] width 353 height 339
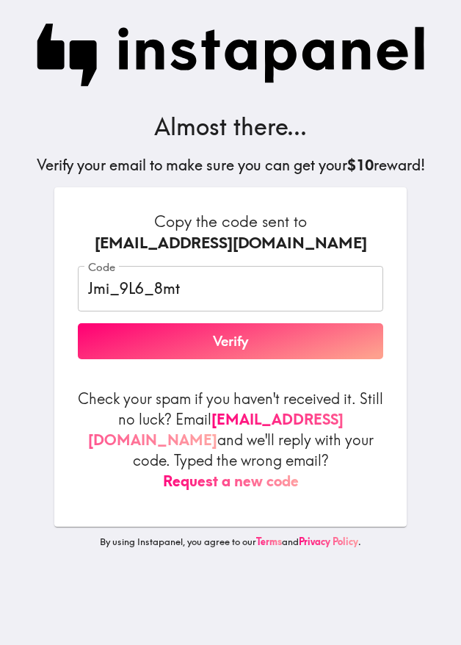
click at [323, 362] on form "Copy the code sent to [EMAIL_ADDRESS][DOMAIN_NAME] Code Jmi_9L6_8mt Code Verify…" at bounding box center [231, 351] width 306 height 281
click at [164, 342] on button "Verify" at bounding box center [231, 341] width 306 height 37
